Goal: Find contact information: Find contact information

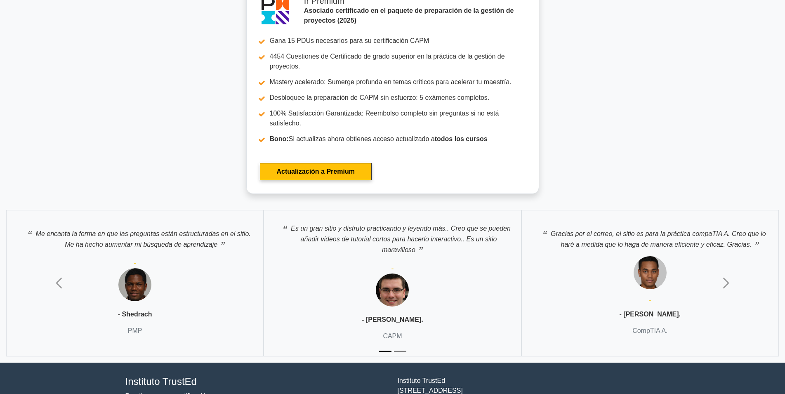
scroll to position [2564, 0]
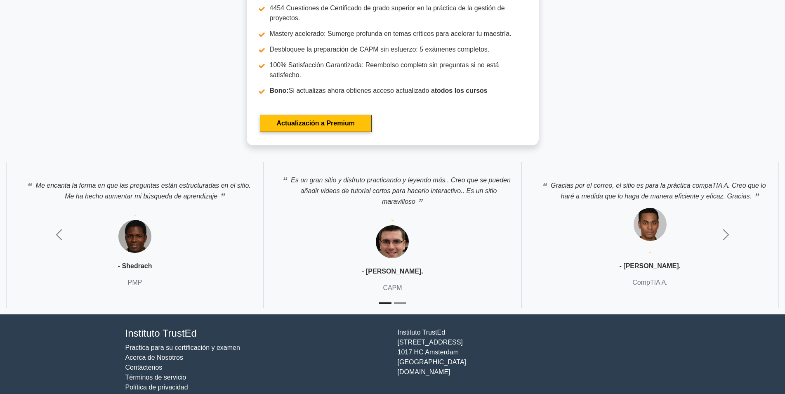
click at [168, 344] on link "Practica para su certificación y examen" at bounding box center [182, 347] width 115 height 7
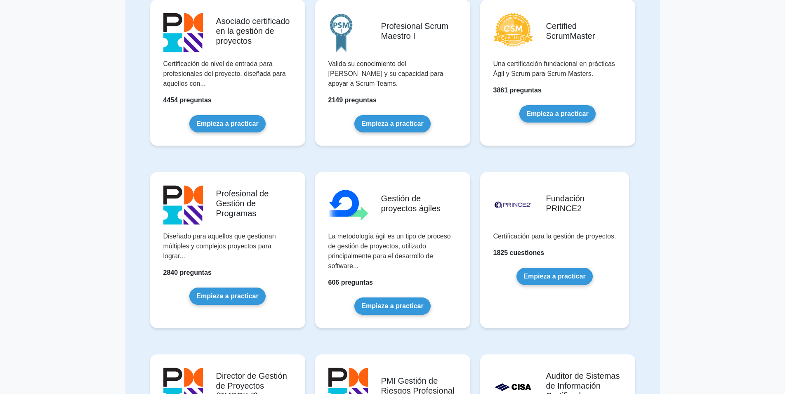
scroll to position [253, 0]
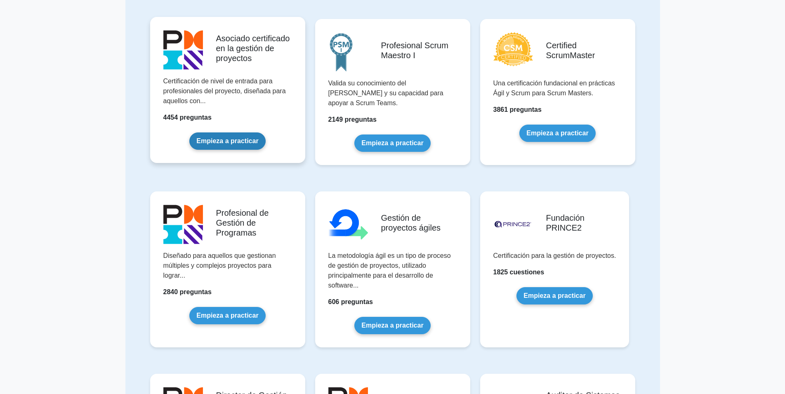
click at [212, 142] on link "Empieza a practicar" at bounding box center [227, 140] width 76 height 17
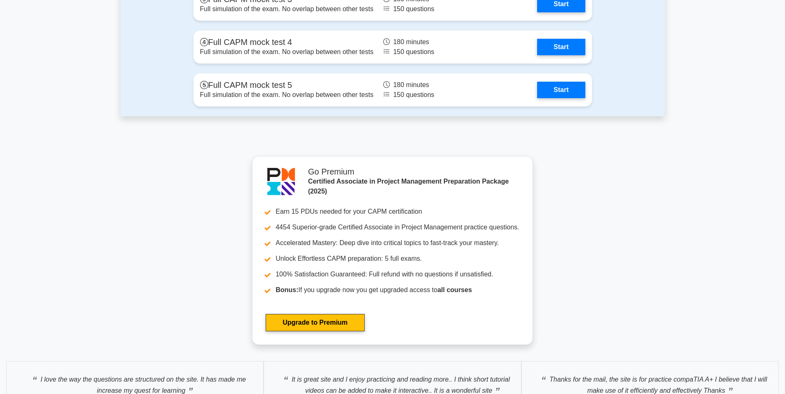
scroll to position [2515, 0]
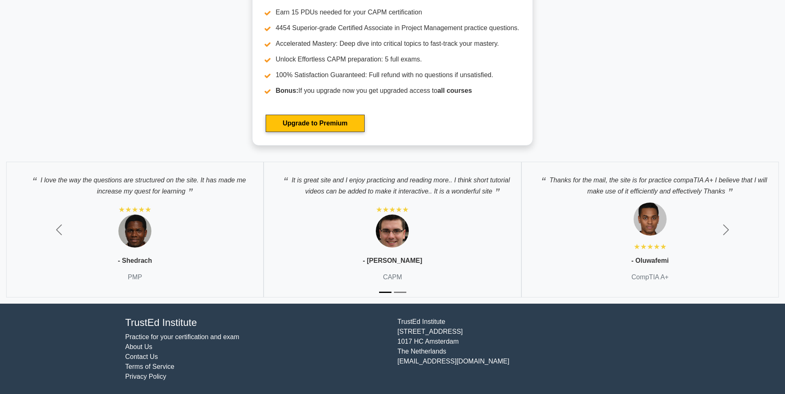
click at [139, 358] on link "Contact Us" at bounding box center [141, 356] width 33 height 7
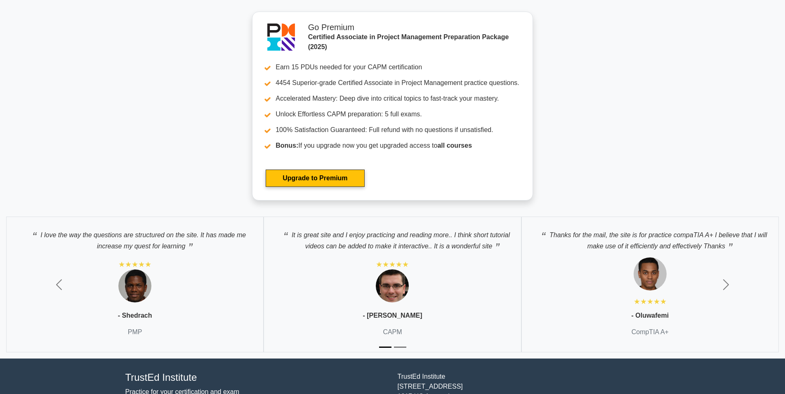
scroll to position [2515, 0]
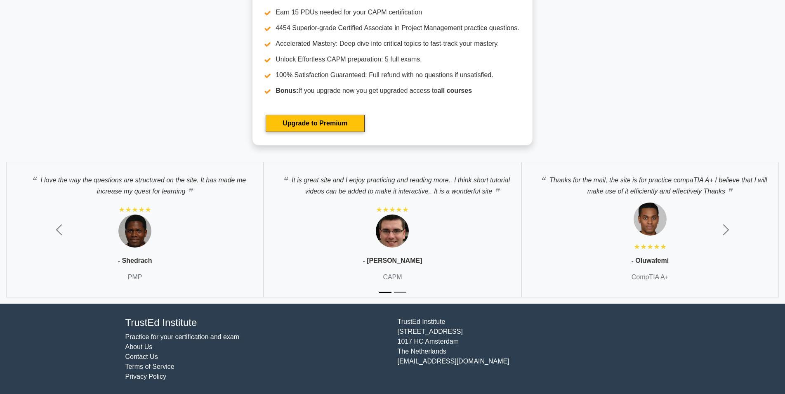
click at [140, 355] on link "Contact Us" at bounding box center [141, 356] width 33 height 7
